Goal: Navigation & Orientation: Find specific page/section

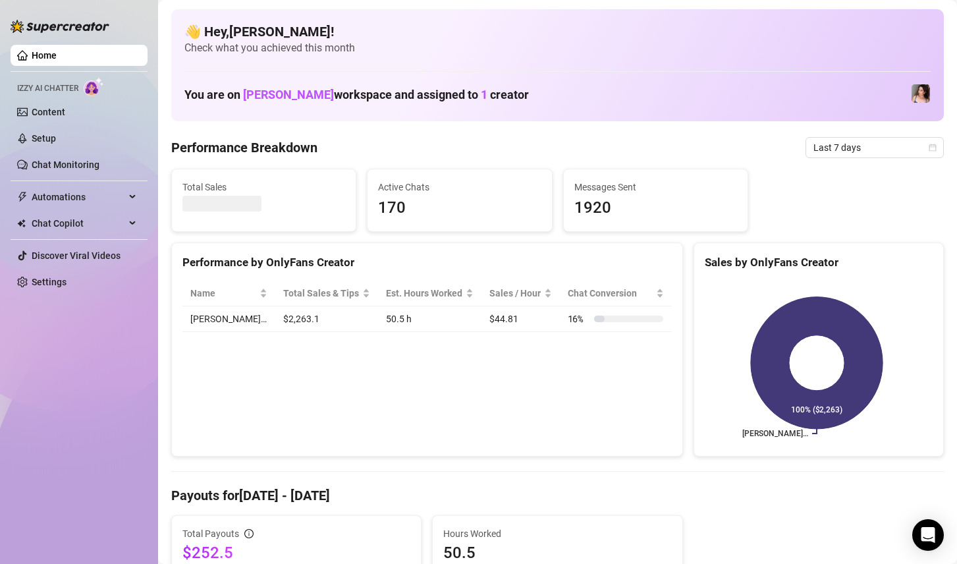
click at [57, 50] on link "Home" at bounding box center [44, 55] width 25 height 11
click at [32, 56] on link "Home" at bounding box center [44, 55] width 25 height 11
click at [57, 55] on link "Home" at bounding box center [44, 55] width 25 height 11
click at [96, 165] on link "Chat Monitoring" at bounding box center [66, 164] width 68 height 11
